Goal: Transaction & Acquisition: Purchase product/service

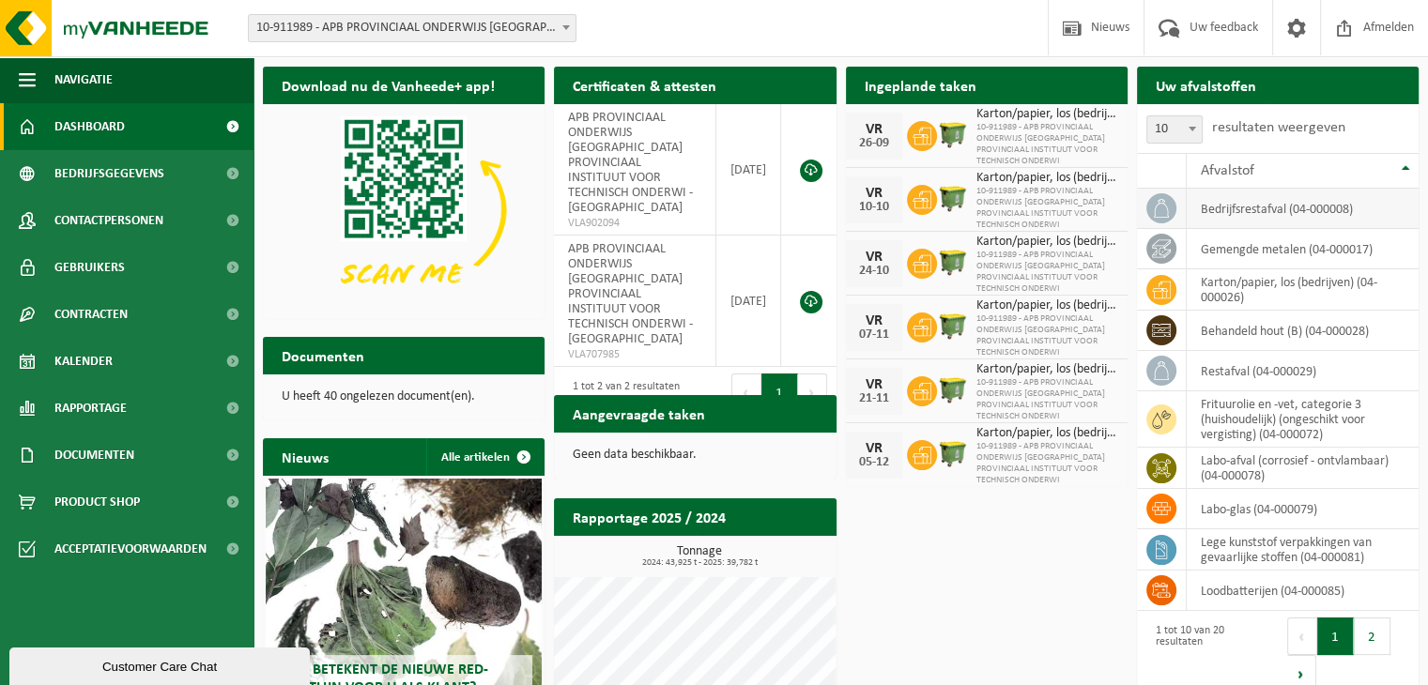
click at [1223, 219] on td "bedrijfsrestafval (04-000008)" at bounding box center [1303, 209] width 232 height 40
click at [1162, 208] on icon at bounding box center [1161, 208] width 19 height 19
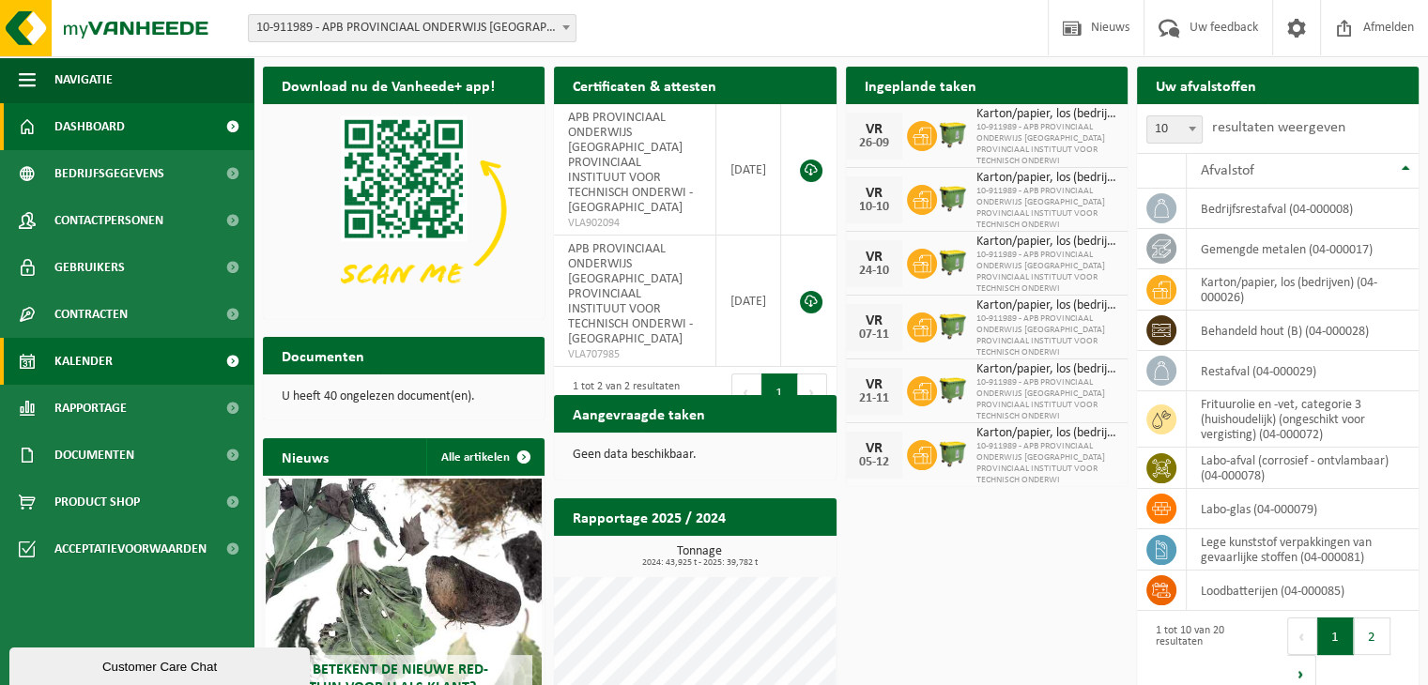
click at [73, 358] on span "Kalender" at bounding box center [83, 361] width 58 height 47
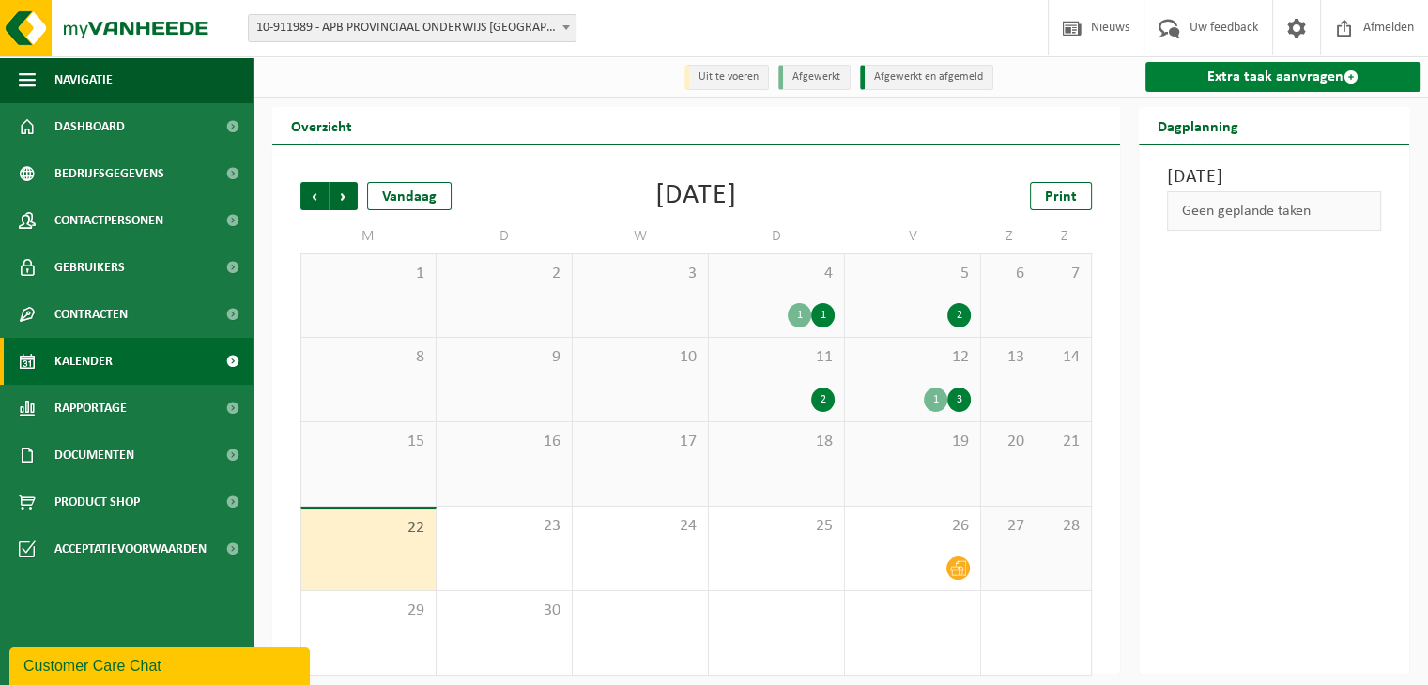
click at [1247, 78] on link "Extra taak aanvragen" at bounding box center [1283, 77] width 275 height 30
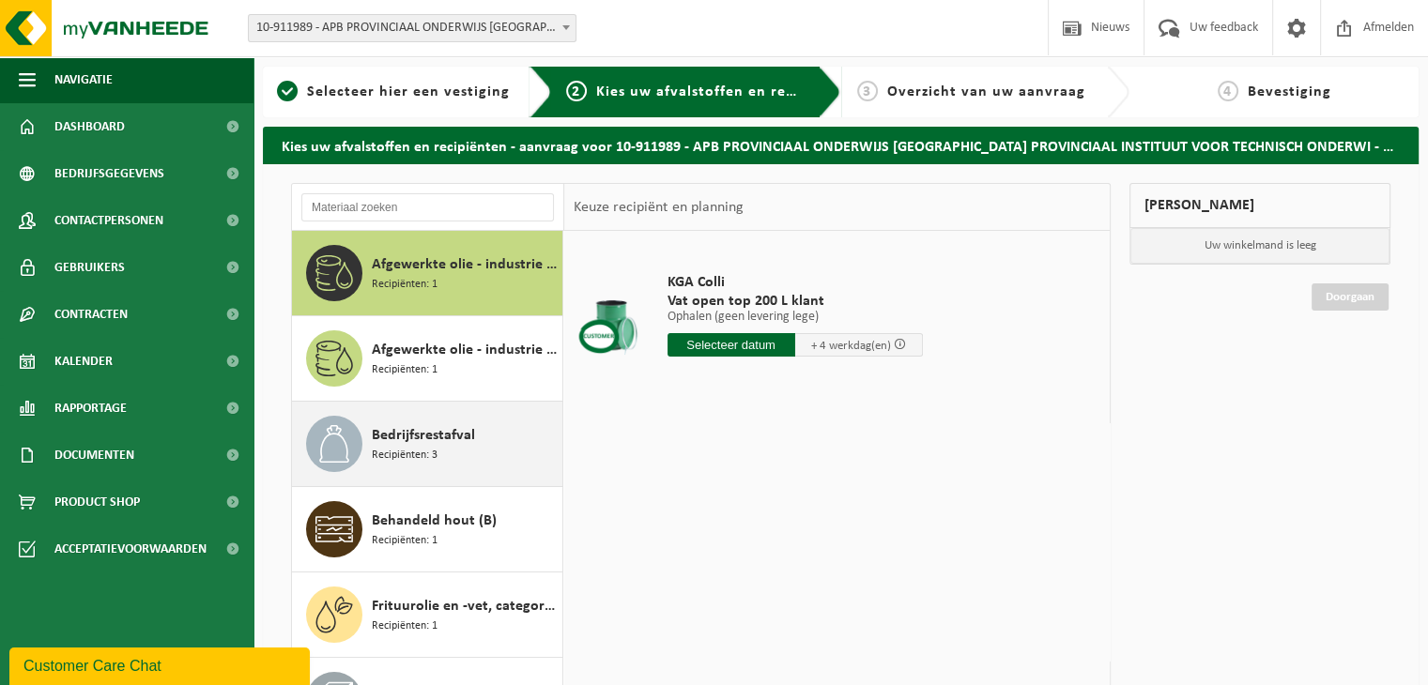
click at [331, 449] on icon at bounding box center [334, 444] width 38 height 38
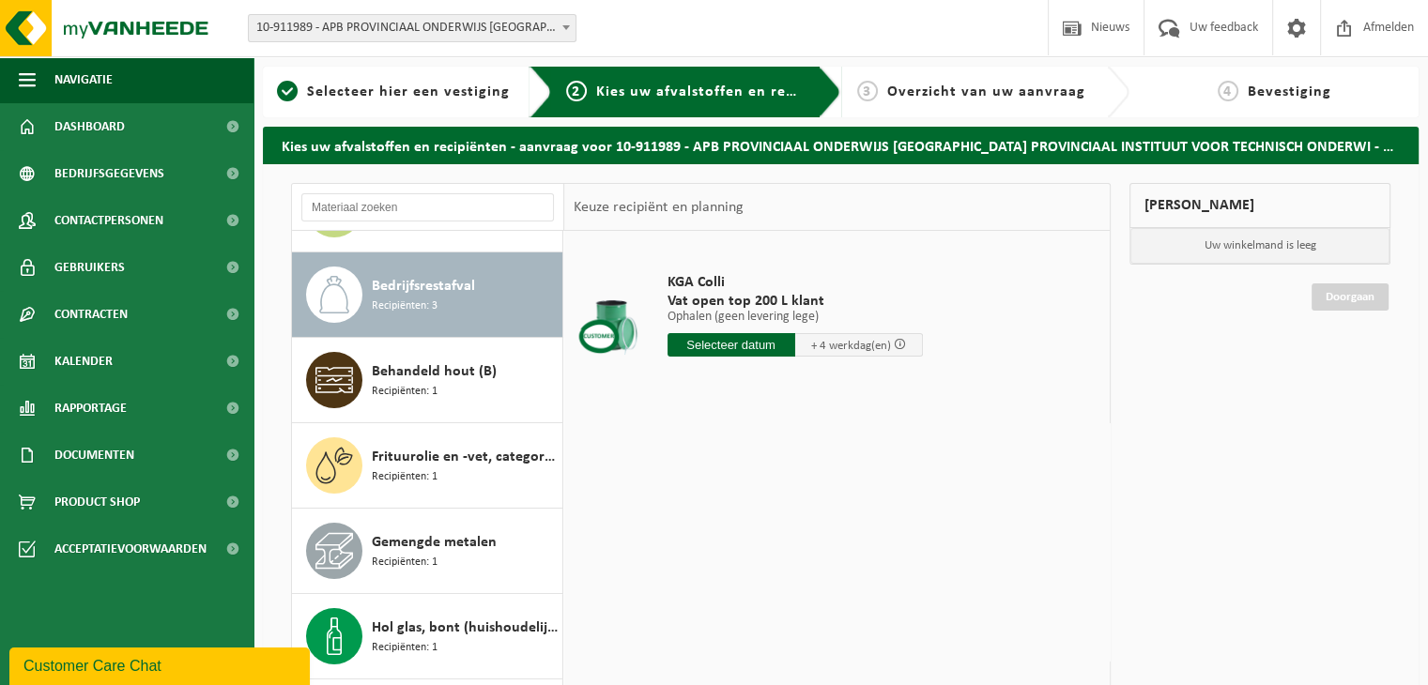
scroll to position [170, 0]
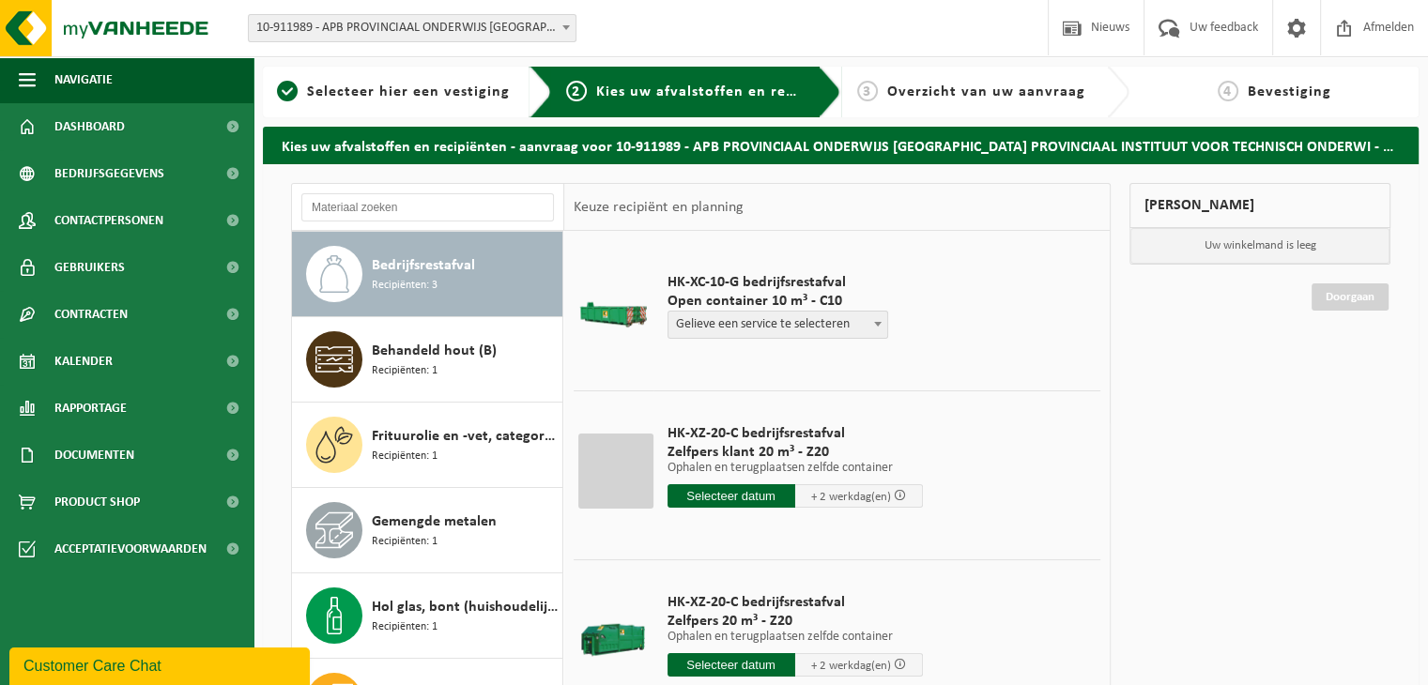
click at [366, 269] on div "Bedrijfsrestafval Recipiënten: 3" at bounding box center [427, 274] width 271 height 85
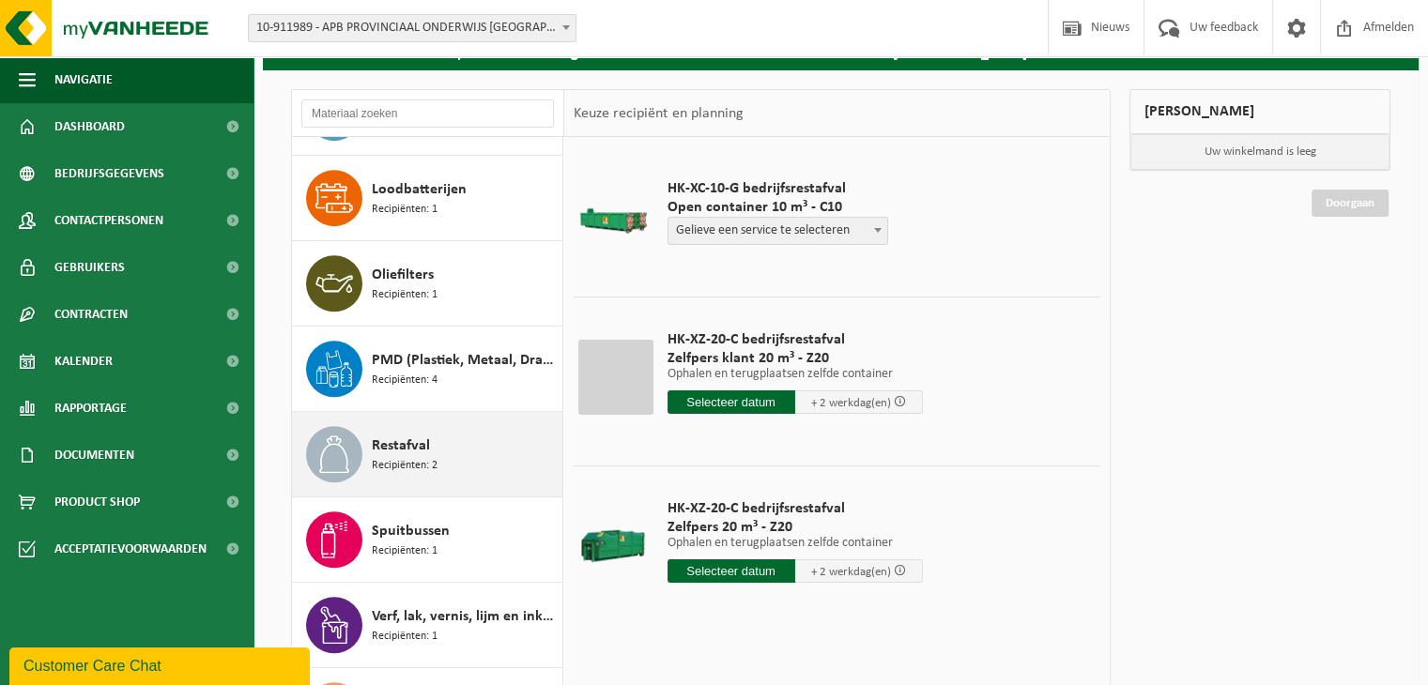
scroll to position [1015, 0]
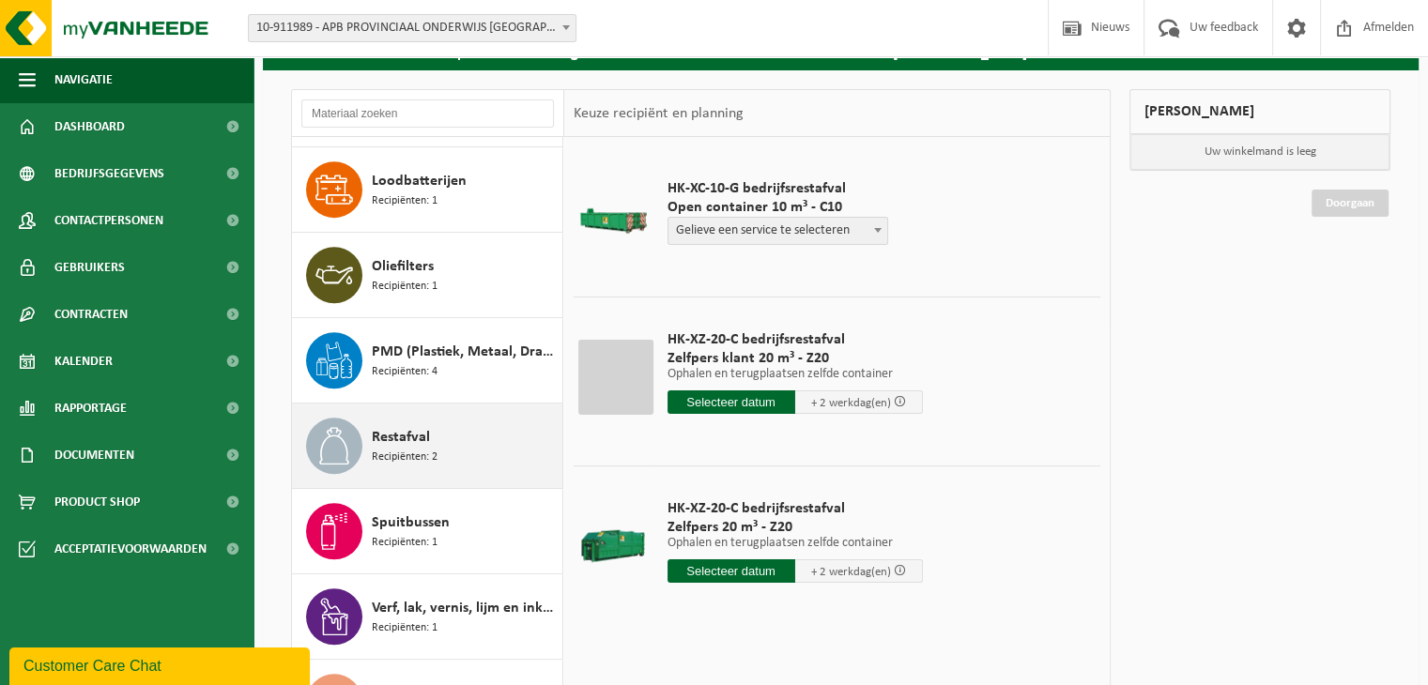
click at [331, 427] on icon at bounding box center [334, 446] width 38 height 38
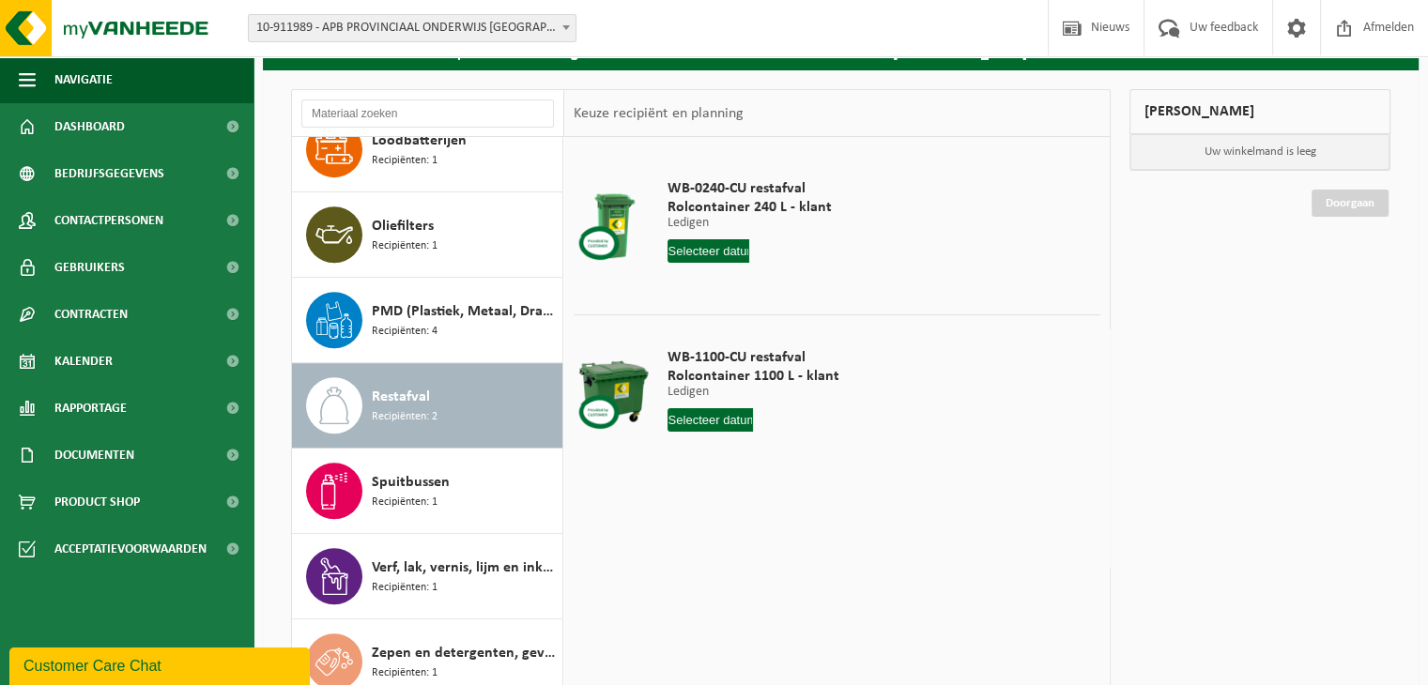
click at [722, 418] on input "text" at bounding box center [711, 419] width 86 height 23
click at [811, 602] on div "26" at bounding box center [816, 616] width 33 height 30
type input "Van [DATE]"
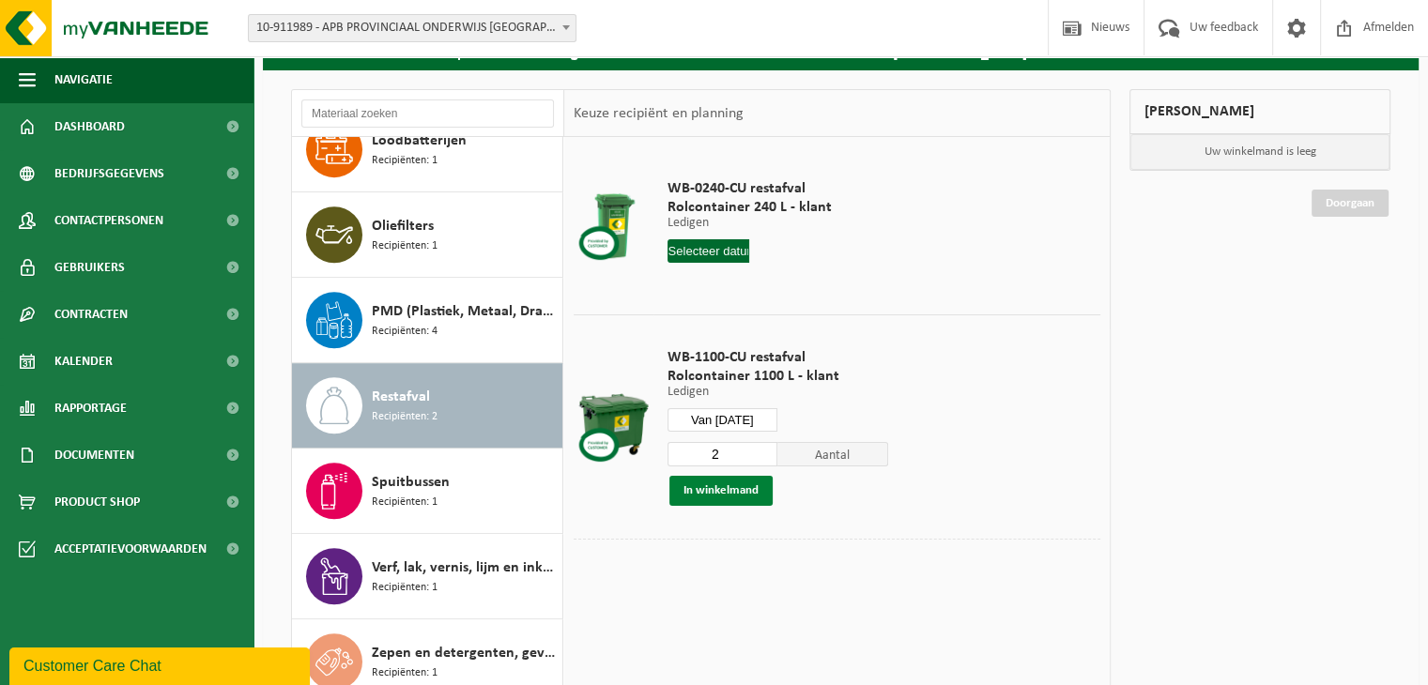
click at [725, 485] on button "In winkelmand" at bounding box center [720, 491] width 103 height 30
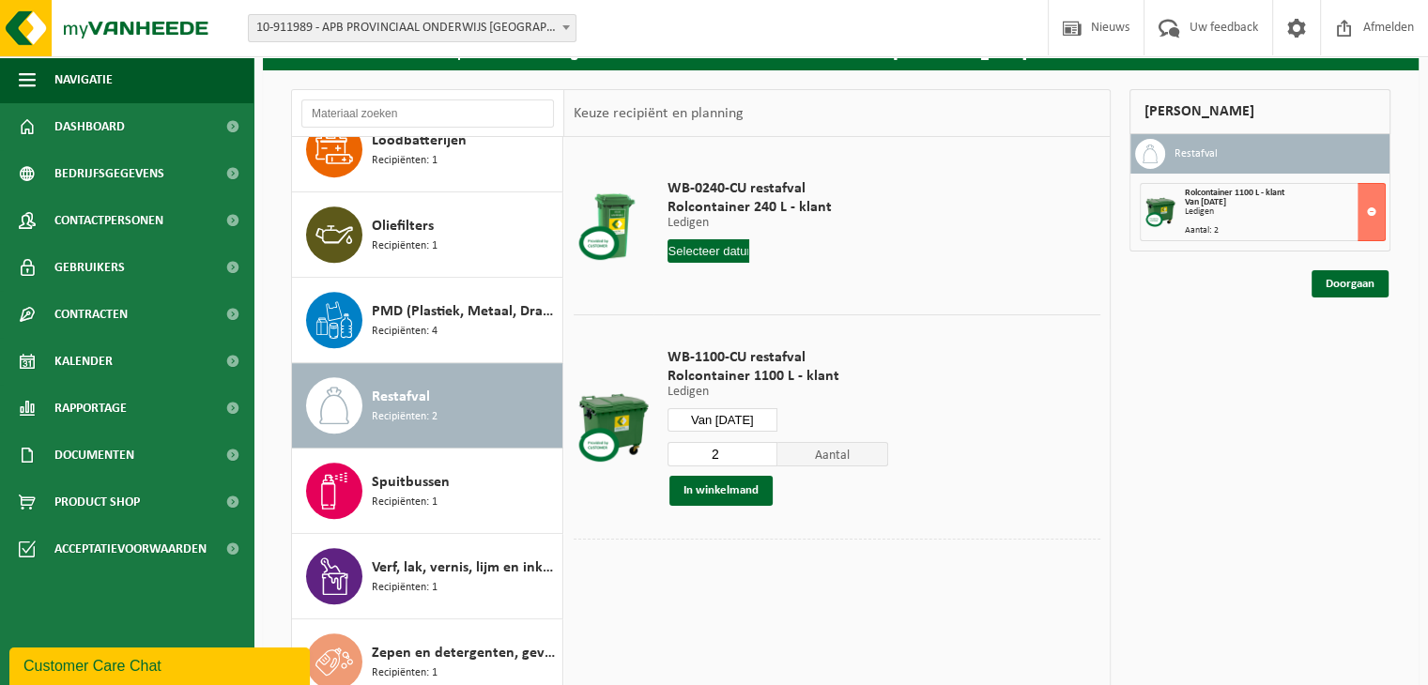
click at [720, 244] on input "text" at bounding box center [709, 250] width 83 height 23
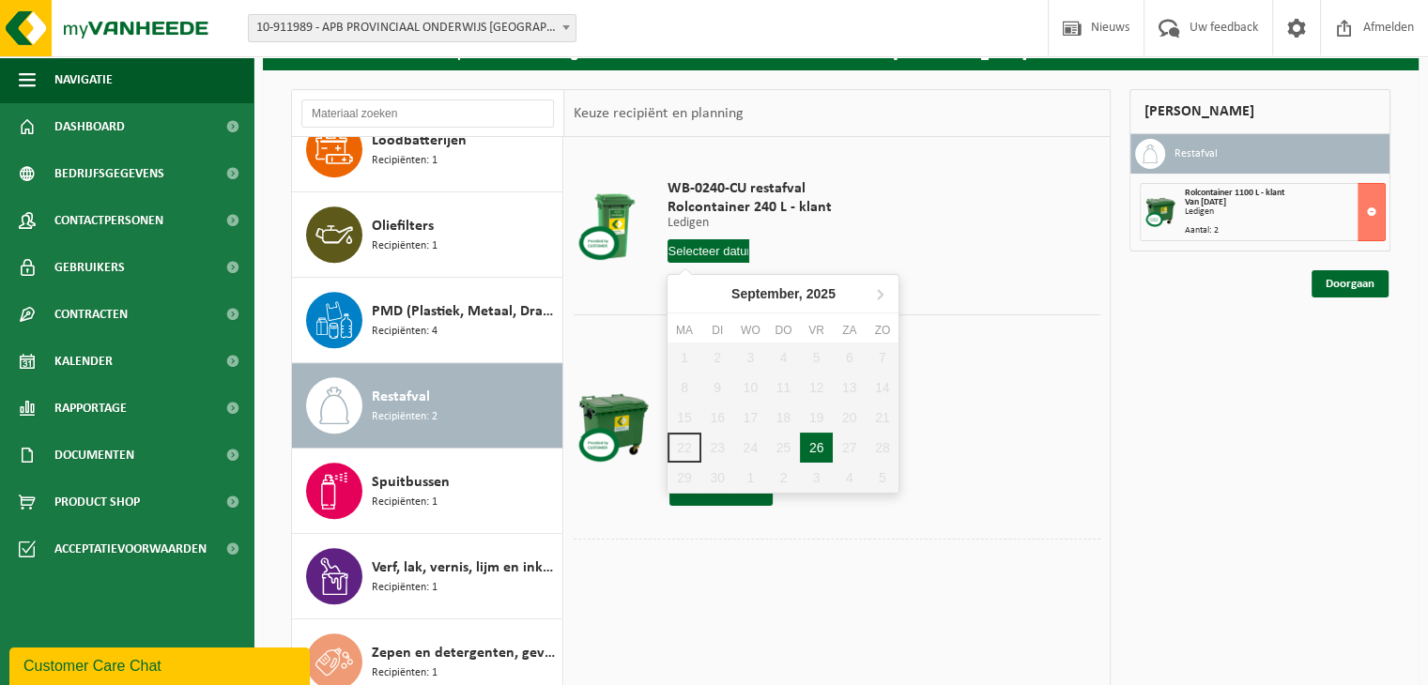
click at [812, 437] on div "26" at bounding box center [816, 448] width 33 height 30
type input "Van [DATE]"
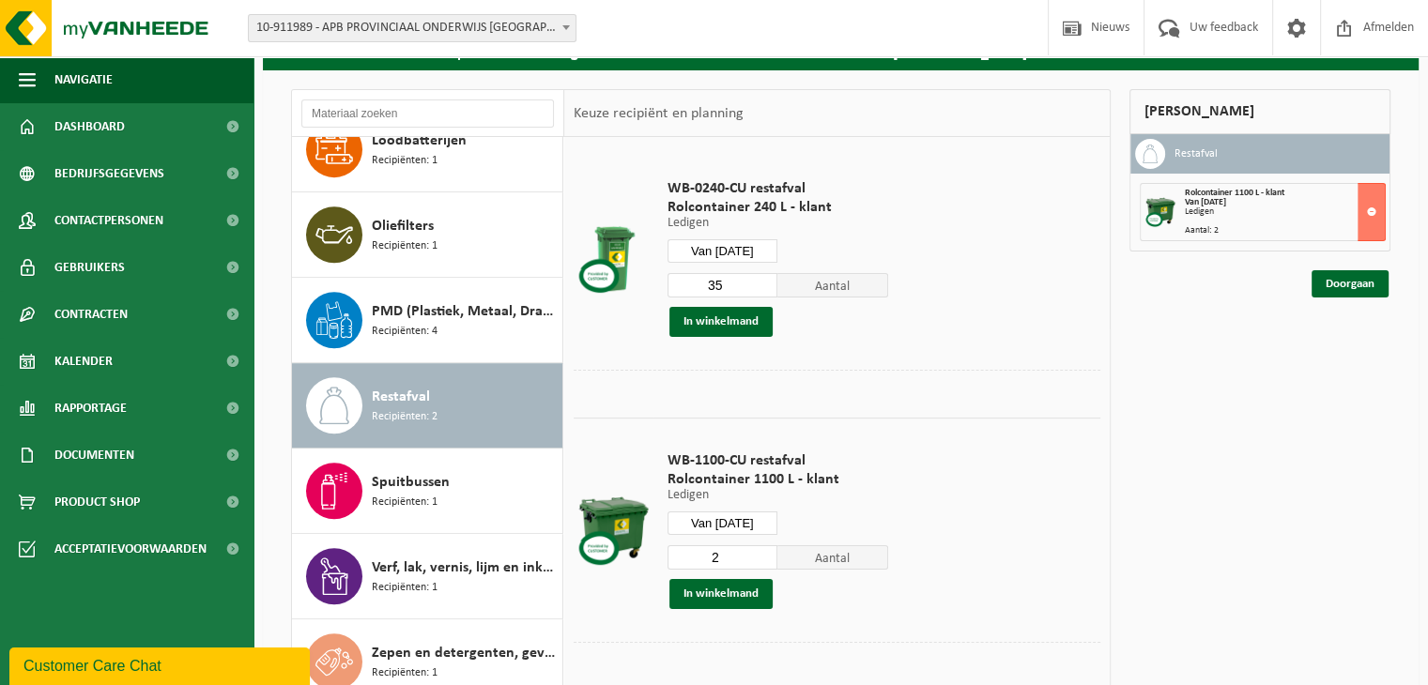
drag, startPoint x: 732, startPoint y: 286, endPoint x: 698, endPoint y: 286, distance: 34.7
click at [698, 286] on input "35" at bounding box center [723, 285] width 111 height 24
type input "10"
click at [702, 324] on button "In winkelmand" at bounding box center [720, 322] width 103 height 30
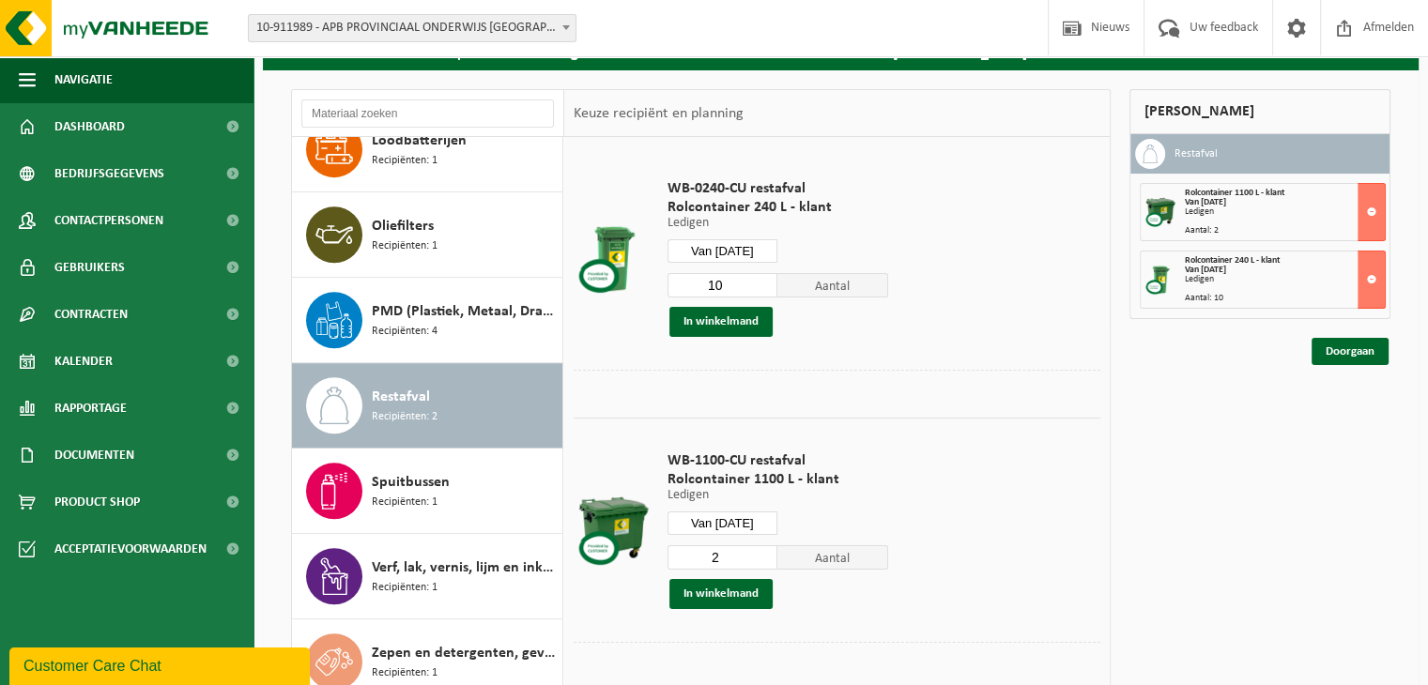
click at [1176, 399] on div "Mijn winkelmand Restafval Rolcontainer 1100 L - klant Van [DATE] Ledigen Aantal…" at bounding box center [1260, 418] width 280 height 658
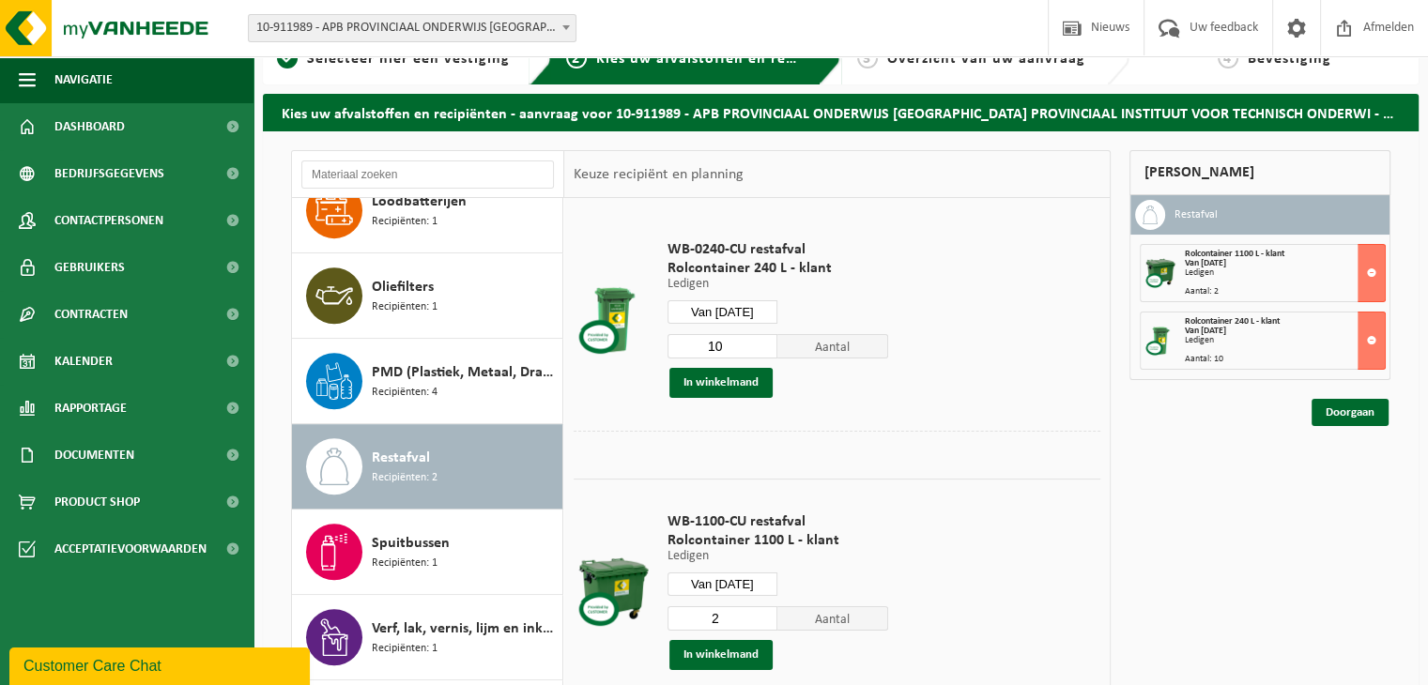
scroll to position [0, 0]
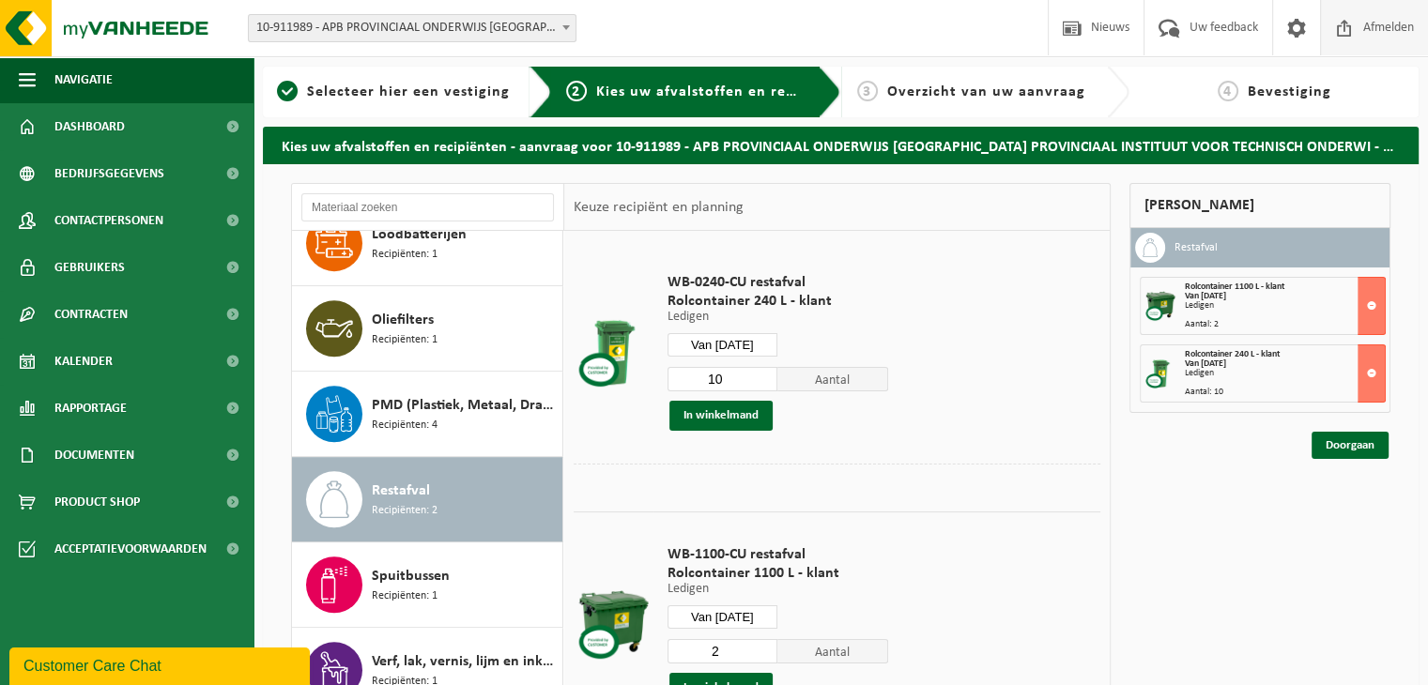
click at [1382, 23] on span "Afmelden" at bounding box center [1389, 27] width 60 height 55
